Goal: Book appointment/travel/reservation

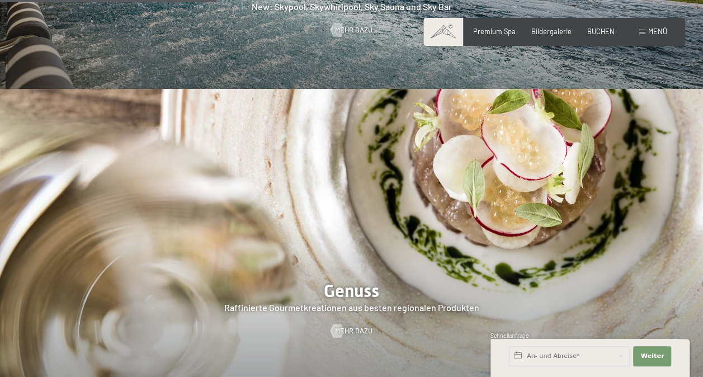
scroll to position [1396, 0]
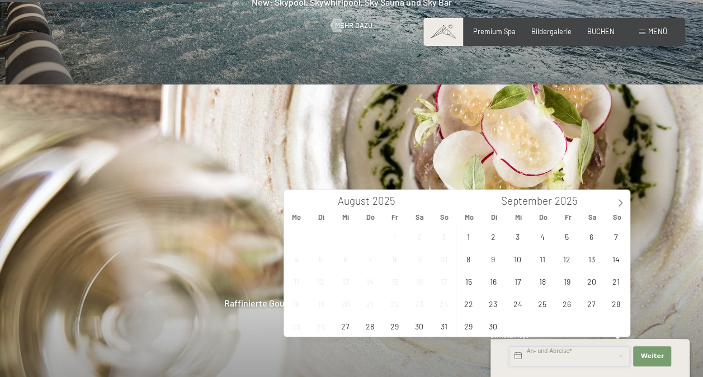
click at [539, 350] on input "text" at bounding box center [569, 356] width 121 height 20
click at [622, 203] on icon at bounding box center [620, 203] width 8 height 8
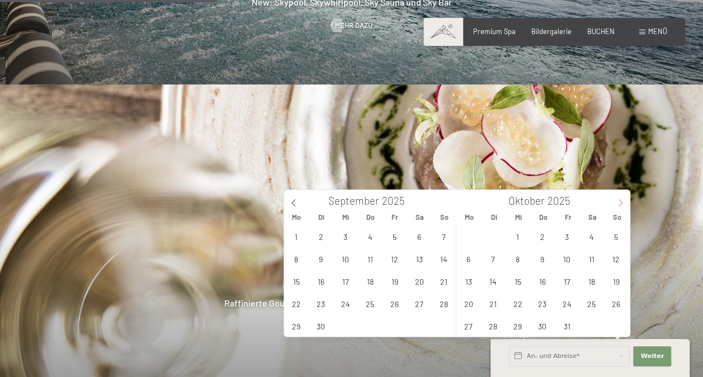
click at [622, 203] on icon at bounding box center [620, 203] width 8 height 8
type input "2026"
click at [622, 203] on icon at bounding box center [620, 203] width 8 height 8
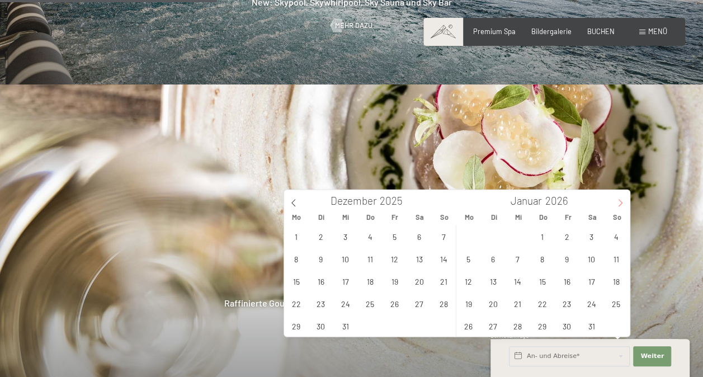
type input "2026"
click at [622, 203] on icon at bounding box center [620, 203] width 8 height 8
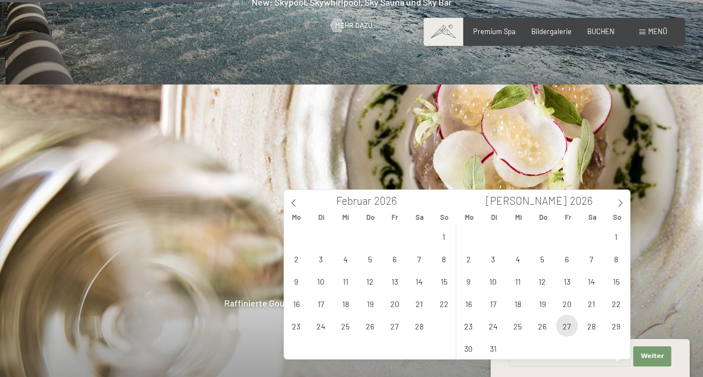
click at [562, 323] on span "27" at bounding box center [567, 326] width 22 height 22
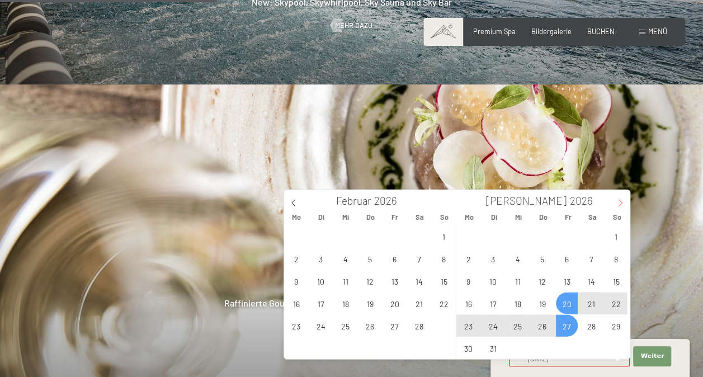
click at [619, 202] on icon at bounding box center [620, 203] width 8 height 8
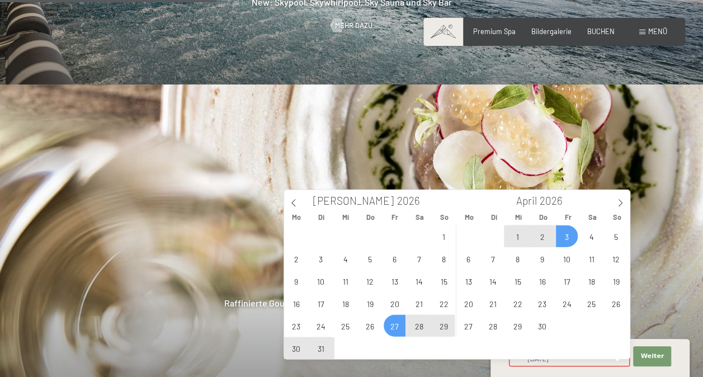
click at [569, 234] on span "3" at bounding box center [567, 236] width 22 height 22
type input "Fr. 27.03.2026 - Fr. 03.04.2026"
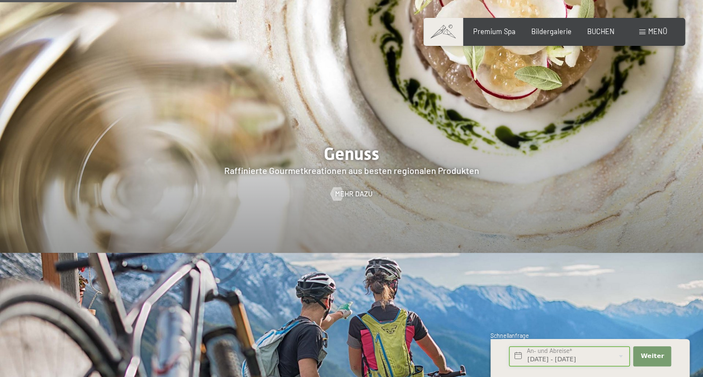
scroll to position [1529, 0]
click at [648, 356] on span "Weiter" at bounding box center [651, 356] width 23 height 9
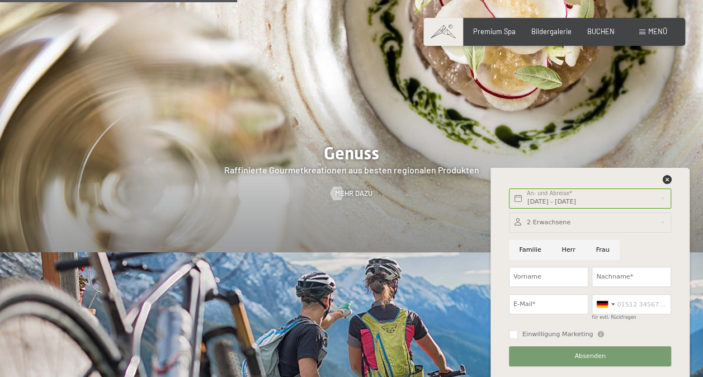
click at [557, 220] on div at bounding box center [590, 222] width 162 height 20
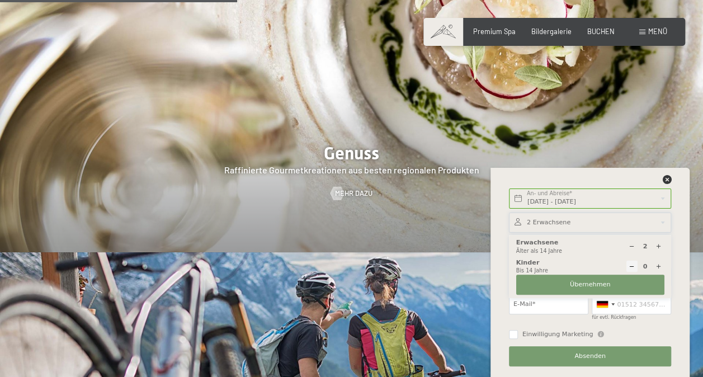
scroll to position [1528, 0]
click at [660, 243] on icon at bounding box center [658, 246] width 6 height 6
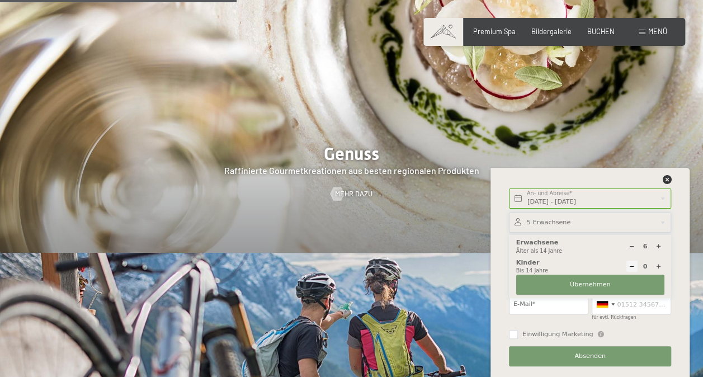
click at [660, 243] on icon at bounding box center [658, 246] width 6 height 6
type input "8"
click at [658, 268] on icon at bounding box center [658, 266] width 6 height 6
type input "1"
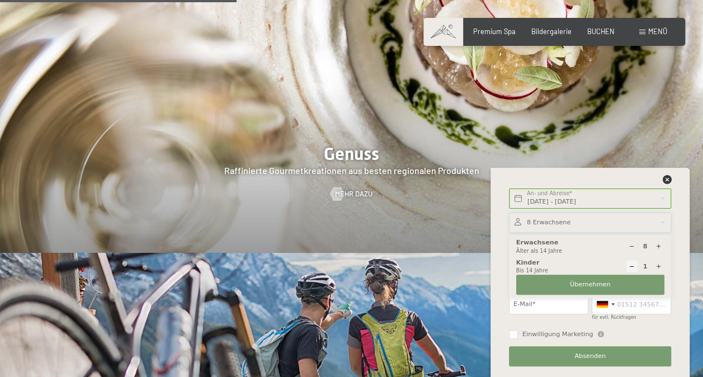
select select
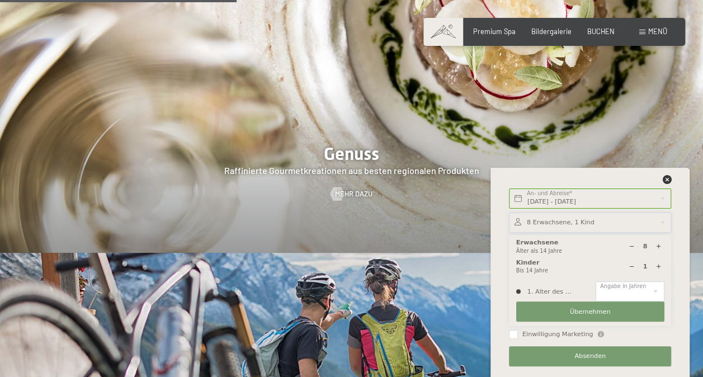
click at [658, 268] on icon at bounding box center [658, 266] width 6 height 6
type input "2"
select select
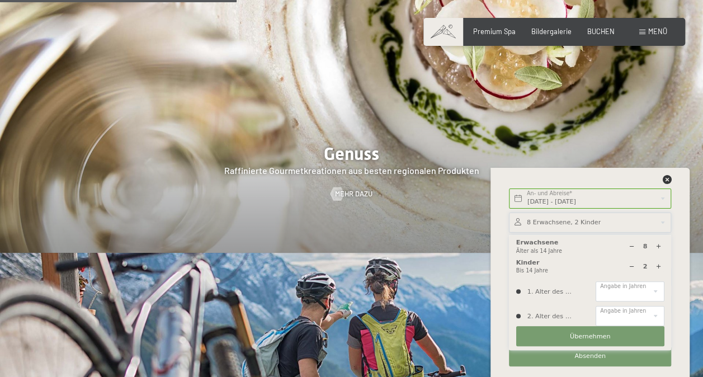
click at [658, 268] on icon at bounding box center [658, 266] width 6 height 6
type input "3"
select select
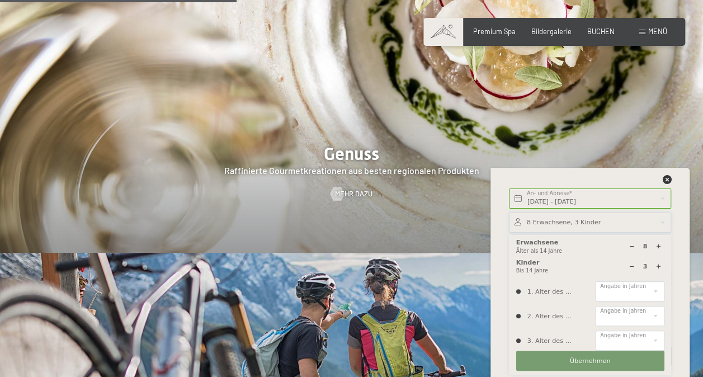
click at [658, 268] on icon at bounding box center [658, 266] width 6 height 6
type input "4"
select select
click at [658, 268] on icon at bounding box center [658, 266] width 6 height 6
type input "5"
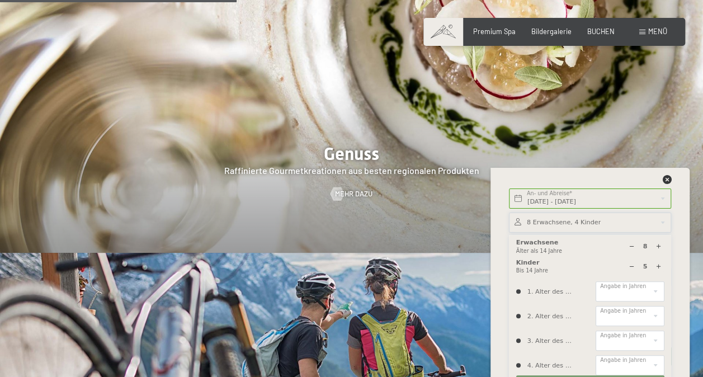
select select
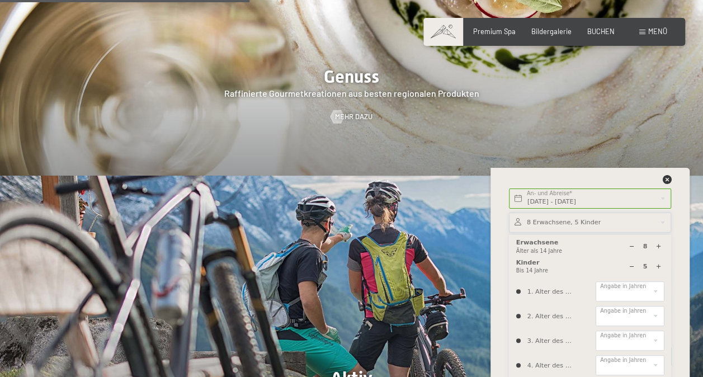
scroll to position [1608, 0]
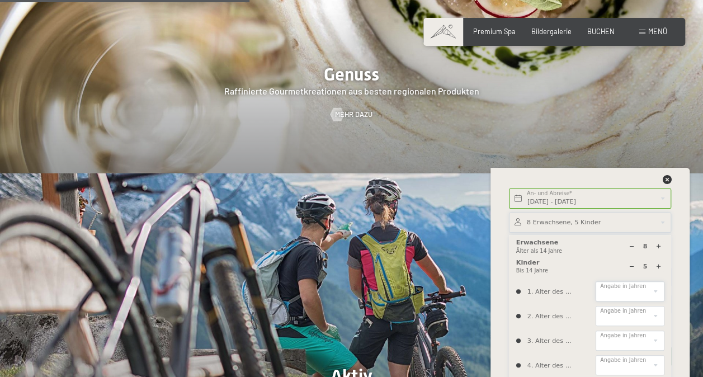
click at [656, 293] on select "0 1 2 3 4 5 6 7 8 9 10 11 12 13 14" at bounding box center [629, 291] width 68 height 20
select select "1"
click at [595, 281] on select "0 1 2 3 4 5 6 7 8 9 10 11 12 13 14" at bounding box center [629, 291] width 68 height 20
click at [656, 316] on select "0 1 2 3 4 5 6 7 8 9 10 11 12 13 14" at bounding box center [629, 316] width 68 height 20
select select "5"
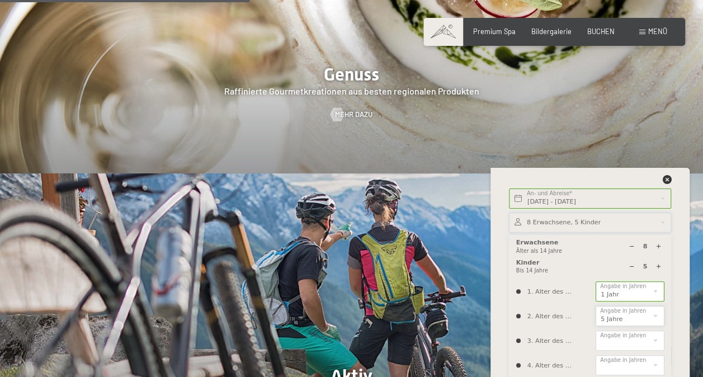
click at [595, 306] on select "0 1 2 3 4 5 6 7 8 9 10 11 12 13 14" at bounding box center [629, 316] width 68 height 20
click at [651, 341] on select "0 1 2 3 4 5 6 7 8 9 10 11 12 13 14" at bounding box center [629, 340] width 68 height 20
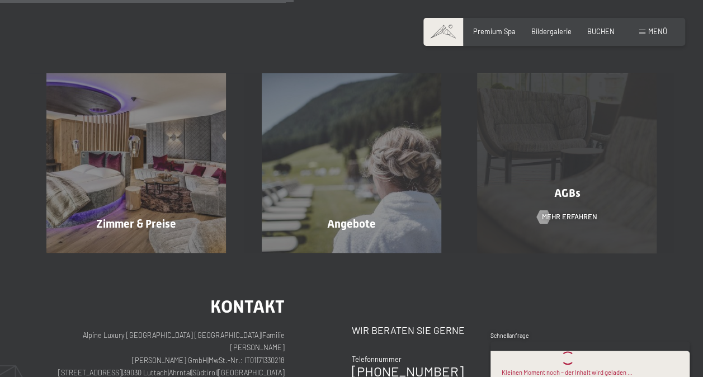
scroll to position [186, 0]
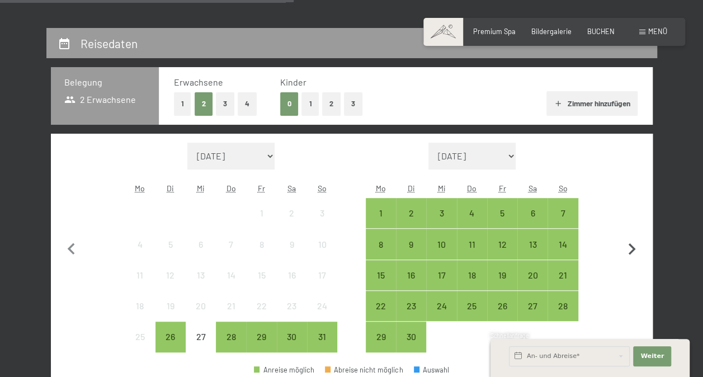
click at [631, 248] on icon "button" at bounding box center [631, 249] width 23 height 23
select select "[DATE]"
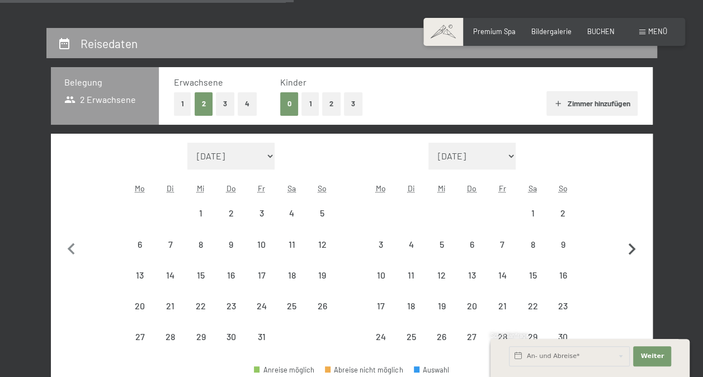
click at [631, 248] on icon "button" at bounding box center [631, 249] width 23 height 23
select select "[DATE]"
click at [631, 248] on icon "button" at bounding box center [631, 249] width 23 height 23
select select "[DATE]"
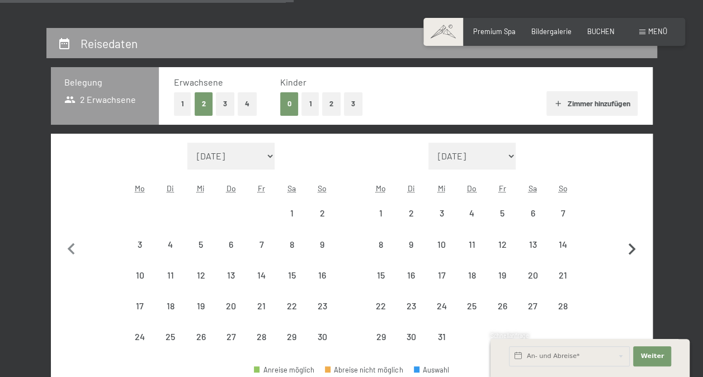
select select "[DATE]"
click at [631, 248] on icon "button" at bounding box center [631, 249] width 23 height 23
select select "[DATE]"
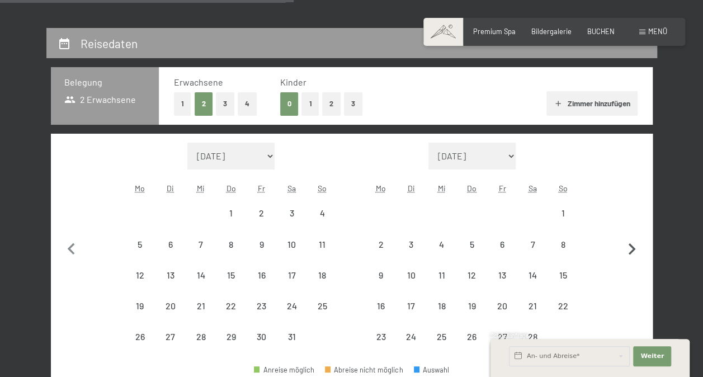
select select "[DATE]"
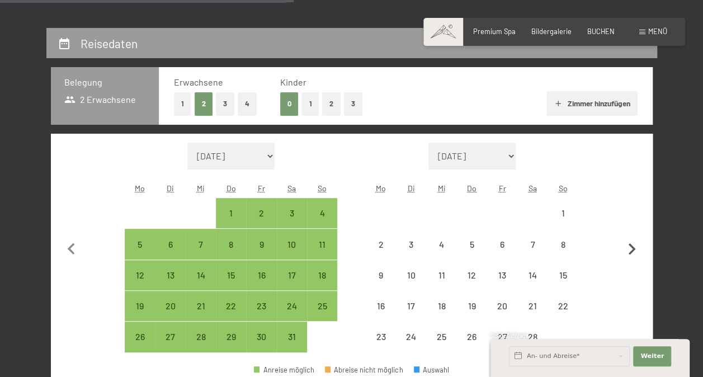
click at [631, 248] on icon "button" at bounding box center [631, 249] width 23 height 23
select select "[DATE]"
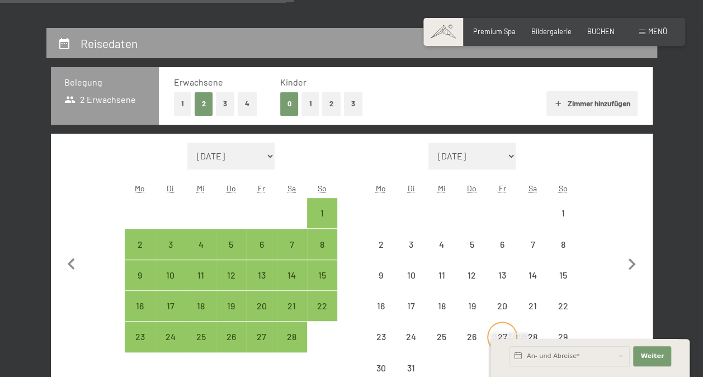
select select "[DATE]"
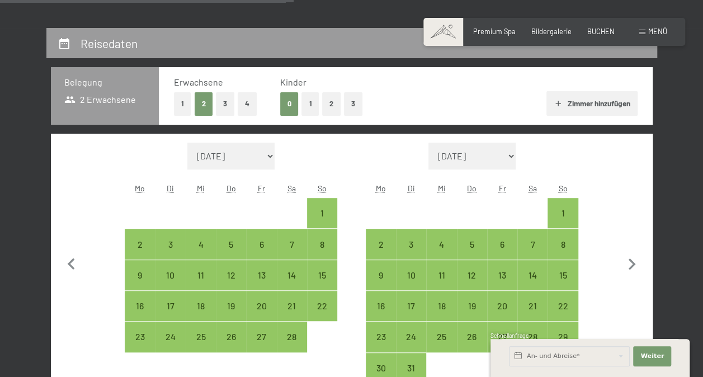
click at [503, 335] on span "Schnellanfrage" at bounding box center [509, 335] width 39 height 7
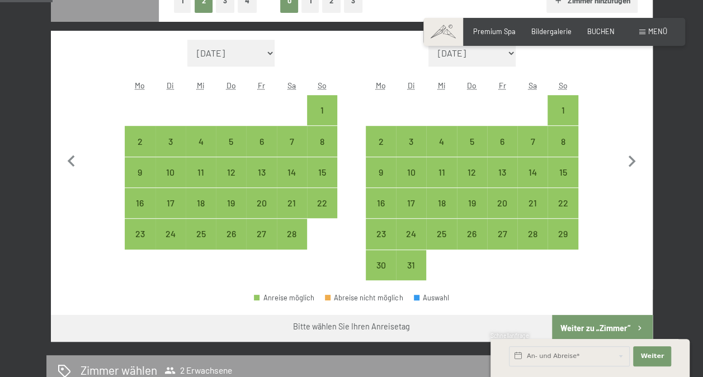
scroll to position [294, 0]
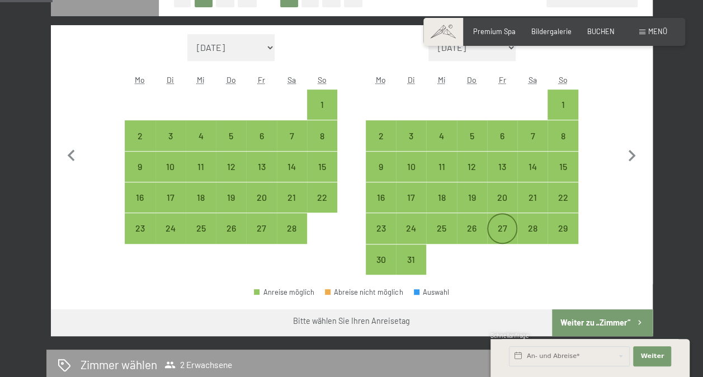
click at [501, 219] on div "27" at bounding box center [502, 228] width 28 height 28
select select "[DATE]"
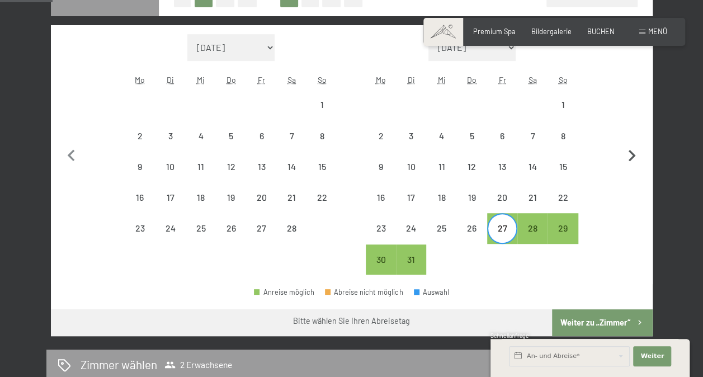
click at [631, 159] on icon "button" at bounding box center [631, 156] width 7 height 12
select select "[DATE]"
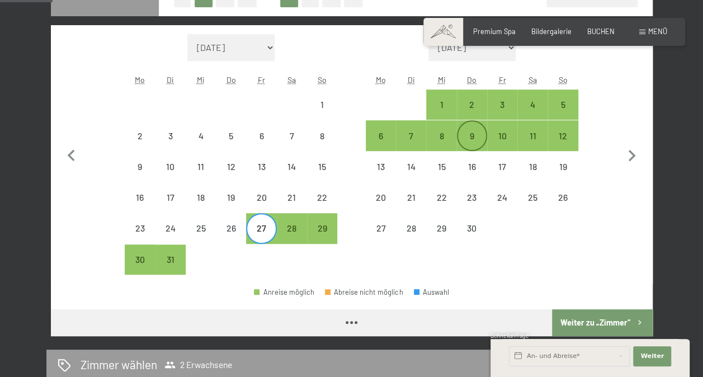
select select "[DATE]"
click at [501, 101] on div "3" at bounding box center [502, 114] width 28 height 28
select select "[DATE]"
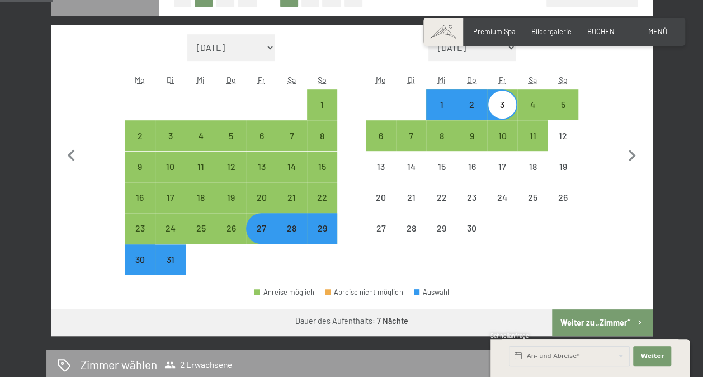
click at [600, 320] on button "Weiter zu „Zimmer“" at bounding box center [602, 322] width 100 height 27
select select "[DATE]"
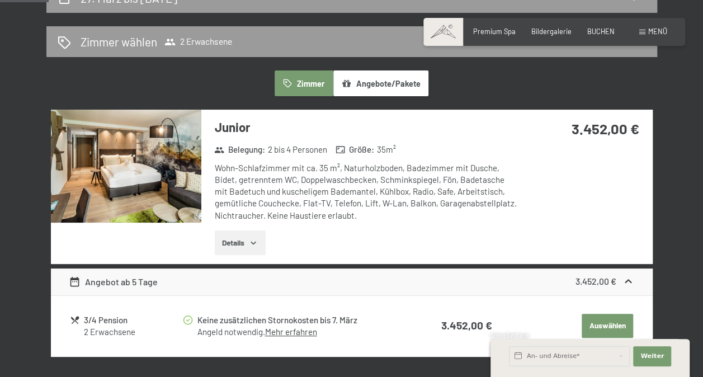
scroll to position [230, 0]
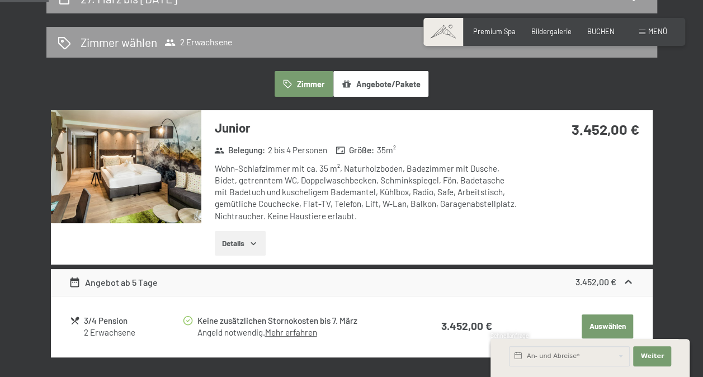
click at [396, 82] on button "Angebote/Pakete" at bounding box center [380, 84] width 95 height 26
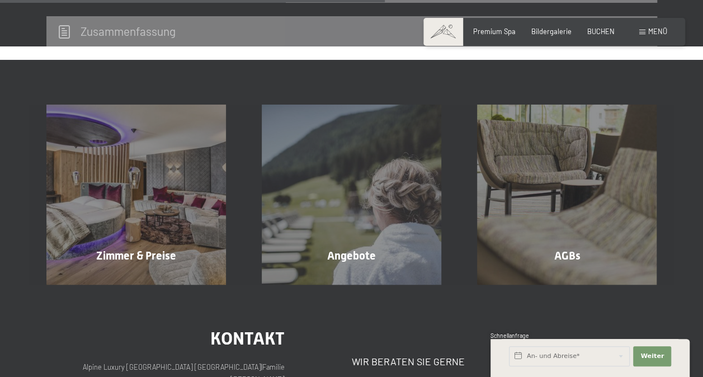
scroll to position [540, 0]
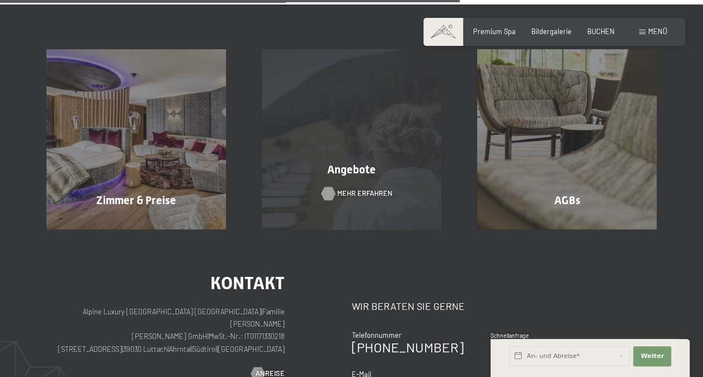
click at [325, 191] on div at bounding box center [328, 193] width 8 height 13
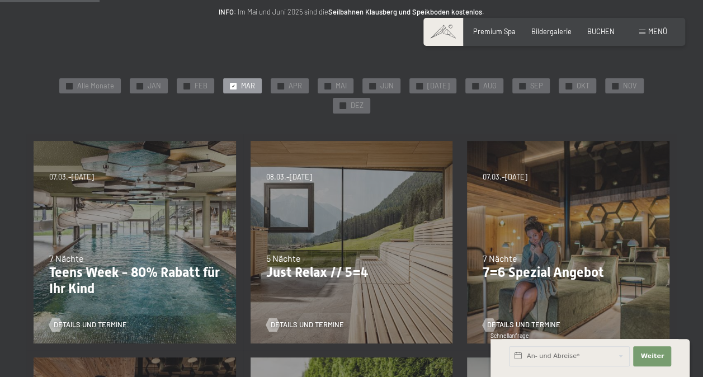
scroll to position [144, 0]
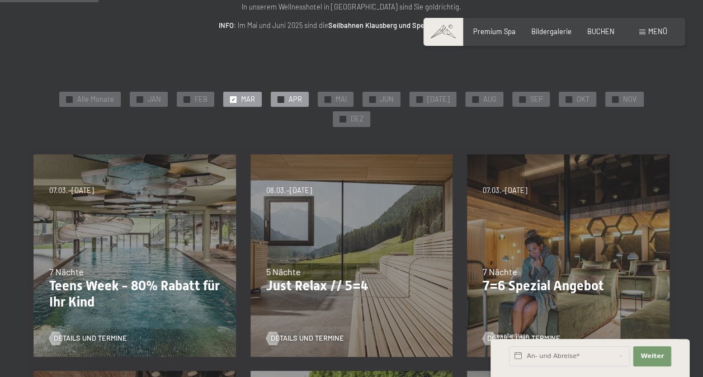
click at [288, 96] on span "APR" at bounding box center [294, 99] width 13 height 10
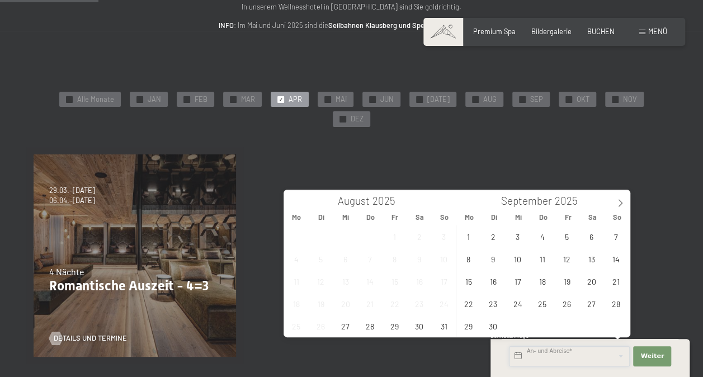
click at [557, 360] on input "text" at bounding box center [569, 356] width 121 height 20
click at [616, 207] on span at bounding box center [619, 199] width 19 height 19
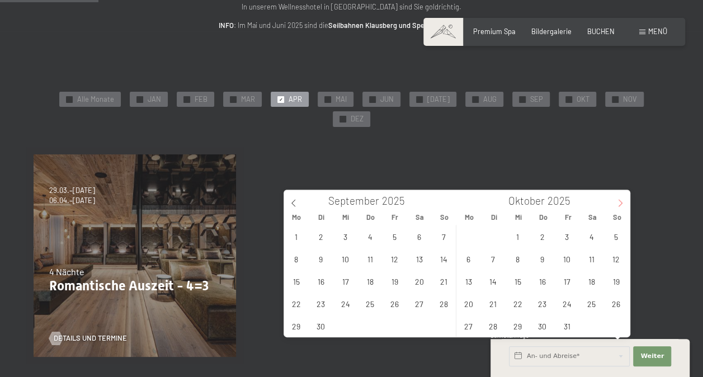
click at [616, 207] on span at bounding box center [619, 199] width 19 height 19
type input "2026"
click at [616, 207] on span at bounding box center [619, 199] width 19 height 19
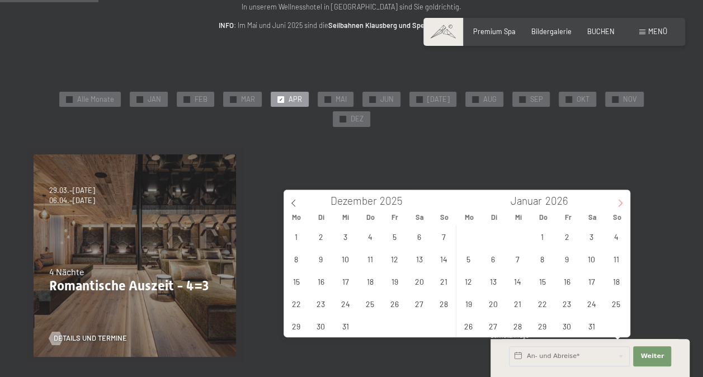
type input "2026"
click at [616, 207] on span at bounding box center [619, 199] width 19 height 19
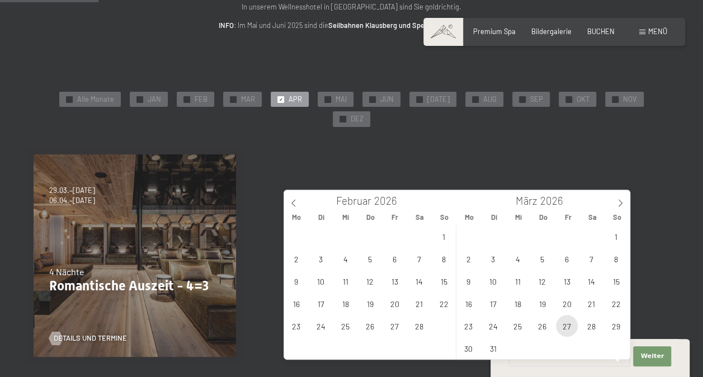
click at [568, 325] on span "27" at bounding box center [567, 326] width 22 height 22
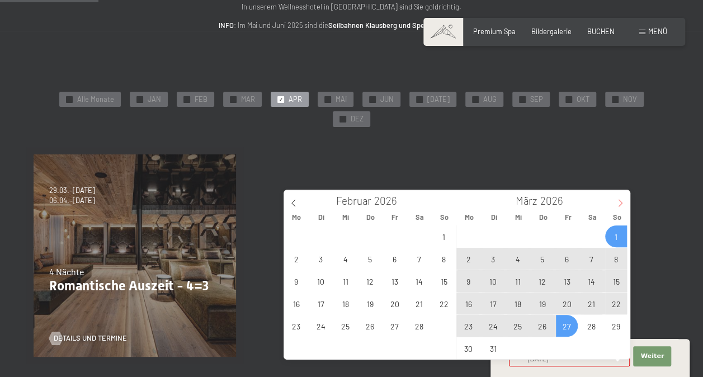
click at [620, 202] on icon at bounding box center [620, 203] width 8 height 8
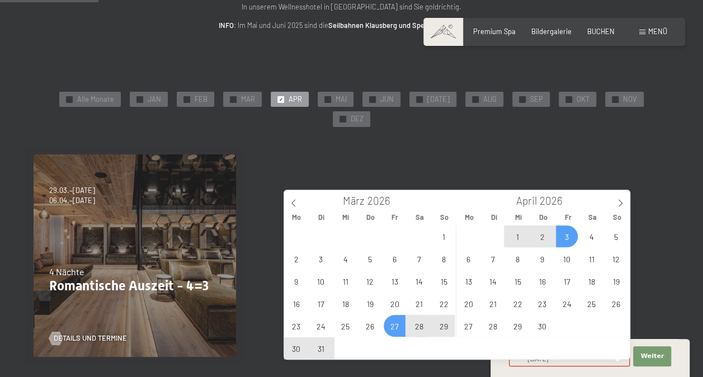
click at [576, 236] on span "3" at bounding box center [567, 236] width 22 height 22
type input "Fr. 27.03.2026 - Fr. 03.04.2026"
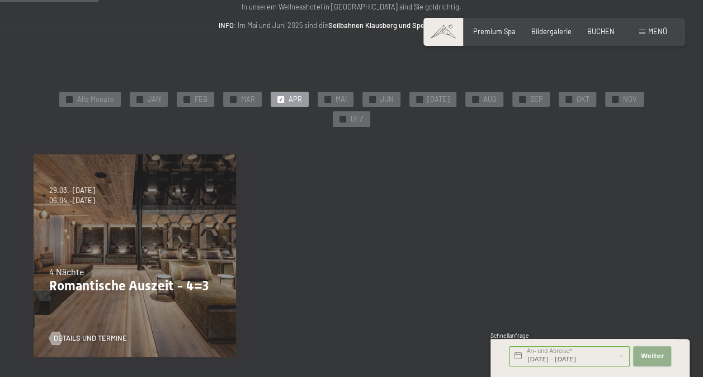
click at [653, 359] on span "Weiter" at bounding box center [651, 356] width 23 height 9
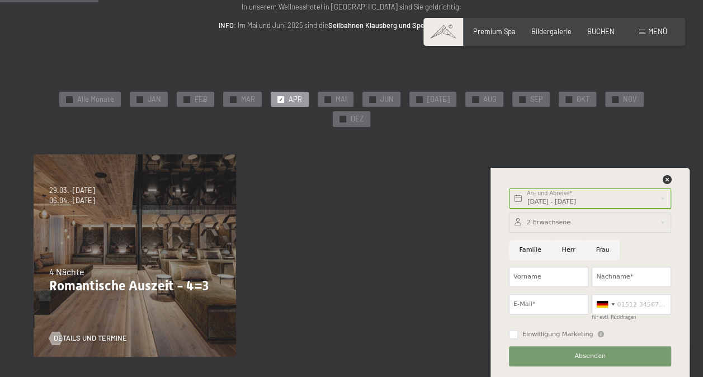
click at [533, 248] on input "Familie" at bounding box center [530, 250] width 42 height 20
radio input "true"
click at [552, 220] on div at bounding box center [590, 222] width 162 height 20
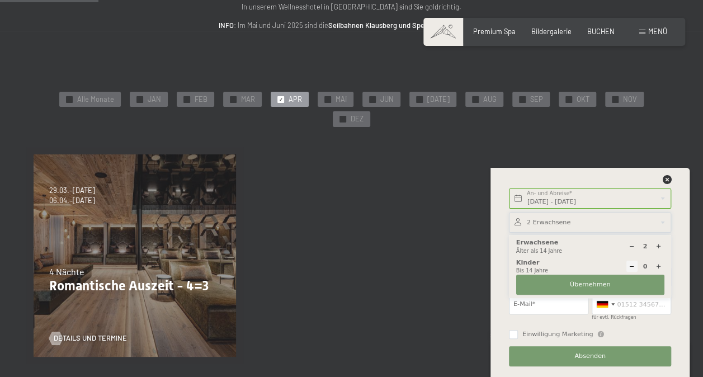
click at [659, 248] on icon at bounding box center [658, 246] width 6 height 6
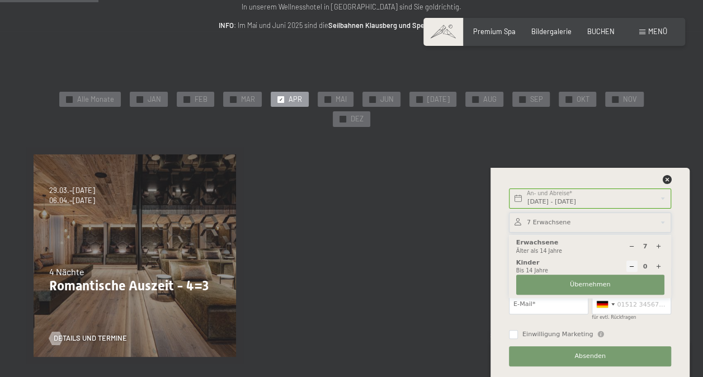
click at [659, 248] on icon at bounding box center [658, 246] width 6 height 6
type input "8"
click at [657, 265] on icon at bounding box center [658, 266] width 6 height 6
type input "1"
select select
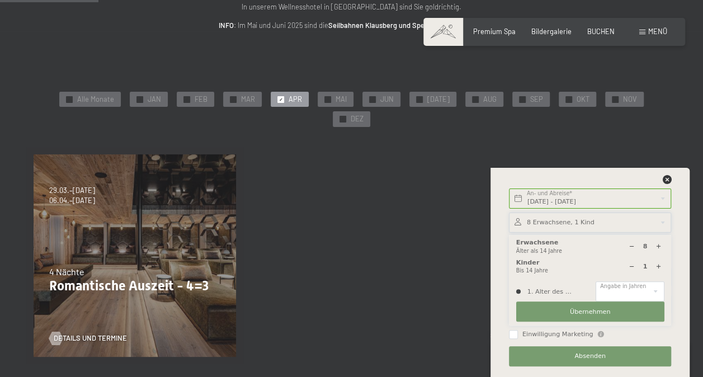
click at [657, 265] on icon at bounding box center [658, 266] width 6 height 6
type input "2"
select select
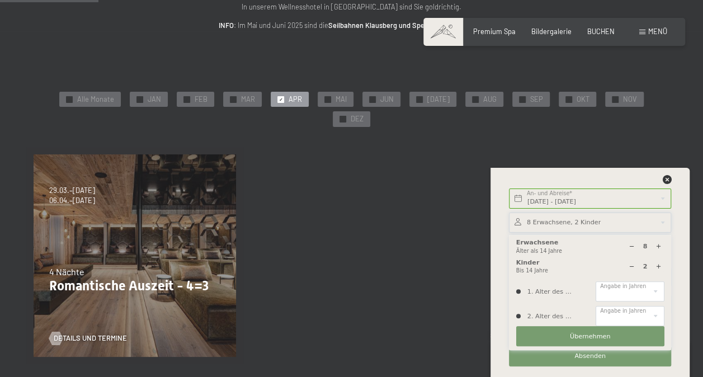
click at [657, 265] on icon at bounding box center [658, 266] width 6 height 6
select select
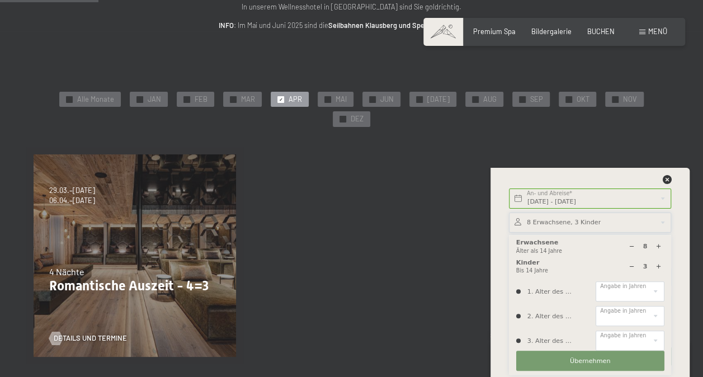
click at [657, 265] on icon at bounding box center [658, 266] width 6 height 6
type input "4"
select select
click at [657, 265] on icon at bounding box center [658, 266] width 6 height 6
type input "5"
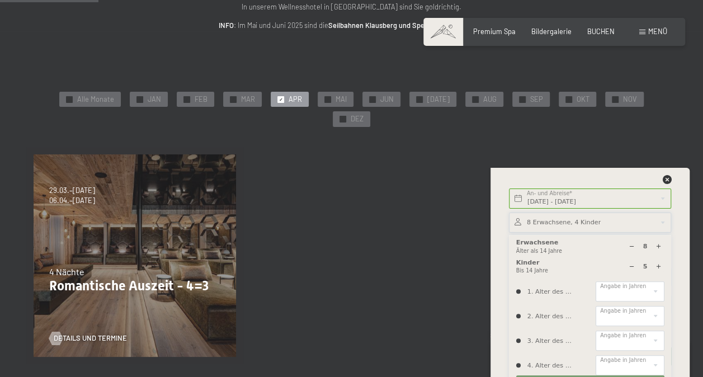
select select
click at [655, 291] on select "0 1 2 3 4 5 6 7 8 9 10 11 12 13 14" at bounding box center [629, 291] width 68 height 20
select select "1"
click at [595, 281] on select "0 1 2 3 4 5 6 7 8 9 10 11 12 13 14" at bounding box center [629, 291] width 68 height 20
click at [657, 314] on select "0 1 2 3 4 5 6 7 8 9 10 11 12 13 14" at bounding box center [629, 316] width 68 height 20
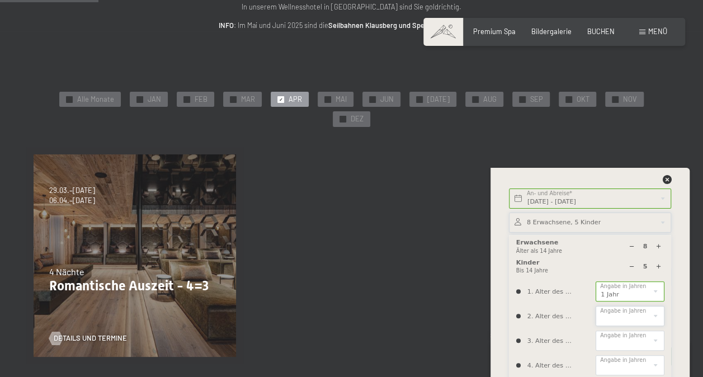
select select "5"
click at [595, 306] on select "0 1 2 3 4 5 6 7 8 9 10 11 12 13 14" at bounding box center [629, 316] width 68 height 20
click at [654, 343] on select "0 1 2 3 4 5 6 7 8 9 10 11 12 13 14" at bounding box center [629, 340] width 68 height 20
select select "7"
click at [595, 330] on select "0 1 2 3 4 5 6 7 8 9 10 11 12 13 14" at bounding box center [629, 340] width 68 height 20
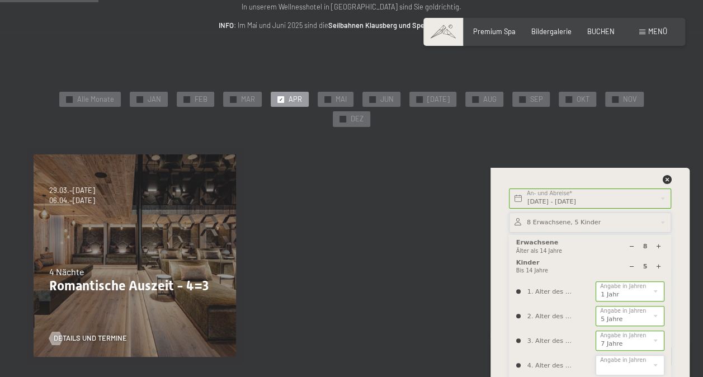
click at [655, 366] on select "0 1 2 3 4 5 6 7 8 9 10 11 12 13 14" at bounding box center [629, 365] width 68 height 20
select select "9"
click at [595, 355] on select "0 1 2 3 4 5 6 7 8 9 10 11 12 13 14" at bounding box center [629, 365] width 68 height 20
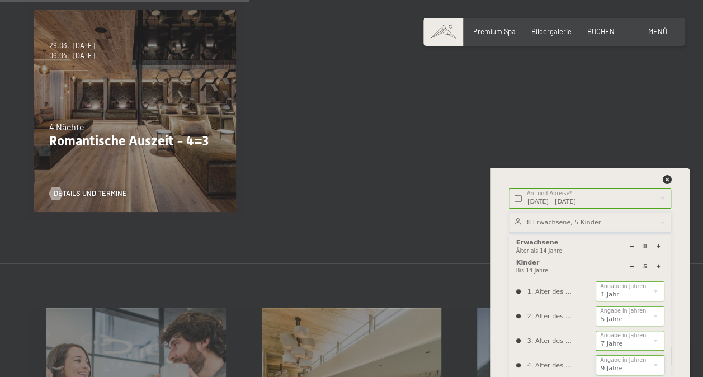
scroll to position [290, 0]
click at [673, 333] on div "Fr. 27.03.2026 - Fr. 03.04.2026 An- und Abreise* 6 Nächte Weiter Adressfelder a…" at bounding box center [589, 272] width 177 height 209
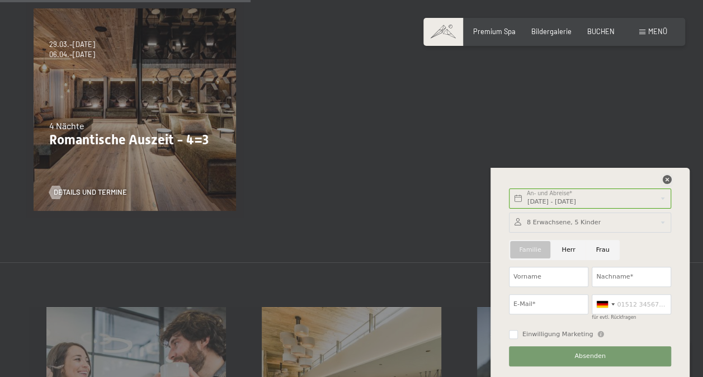
click at [664, 183] on icon at bounding box center [666, 179] width 9 height 9
